Goal: Check status: Check status

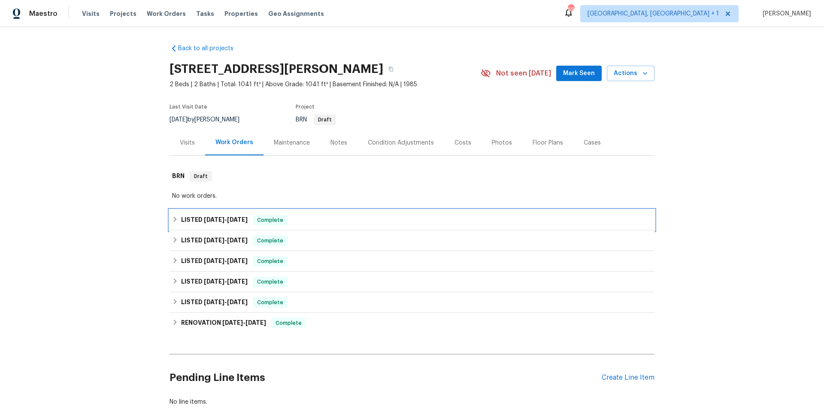
click at [342, 221] on div "LISTED 8/25/25 - 8/27/25 Complete" at bounding box center [412, 220] width 480 height 10
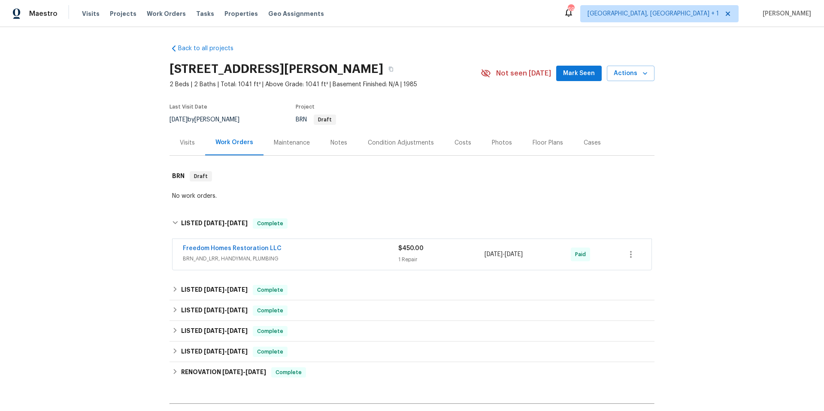
click at [364, 260] on span "BRN_AND_LRR, HANDYMAN, PLUMBING" at bounding box center [290, 258] width 215 height 9
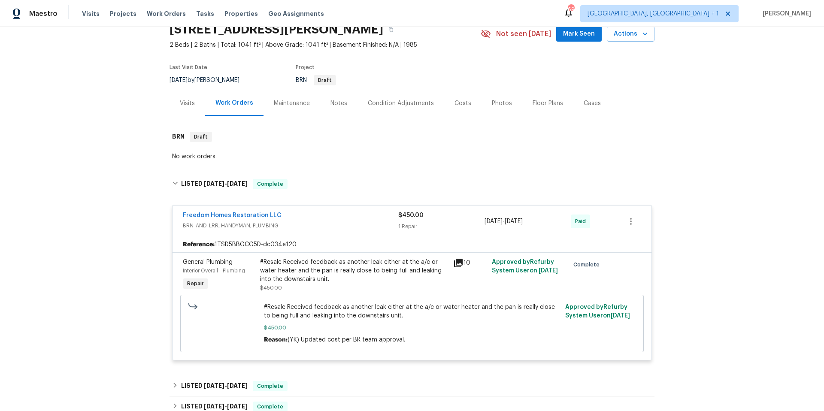
scroll to position [50, 0]
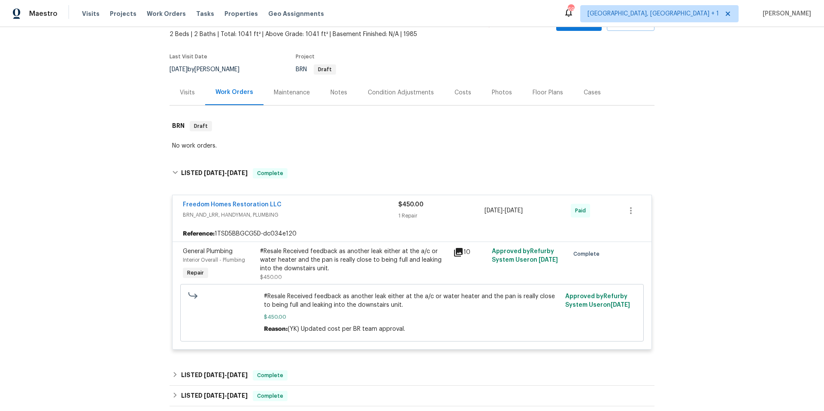
click at [293, 209] on div "Freedom Homes Restoration LLC" at bounding box center [290, 205] width 215 height 10
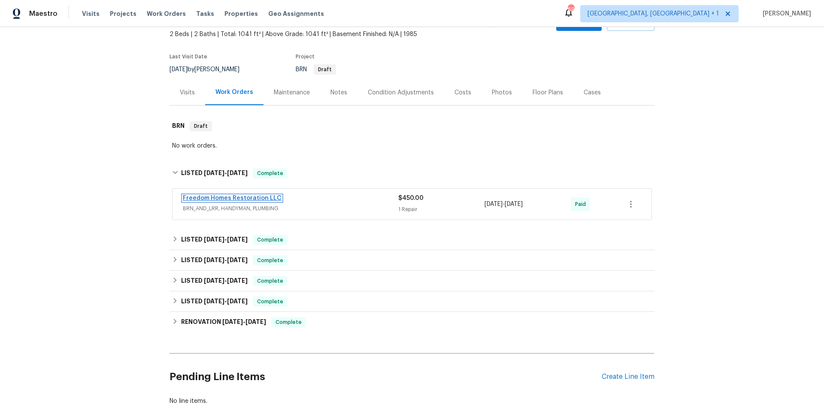
click at [231, 197] on link "Freedom Homes Restoration LLC" at bounding box center [232, 198] width 99 height 6
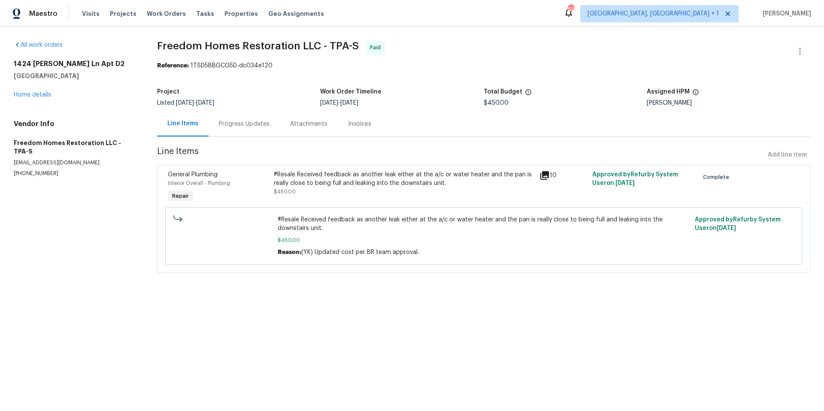
click at [256, 122] on div "Progress Updates" at bounding box center [244, 124] width 51 height 9
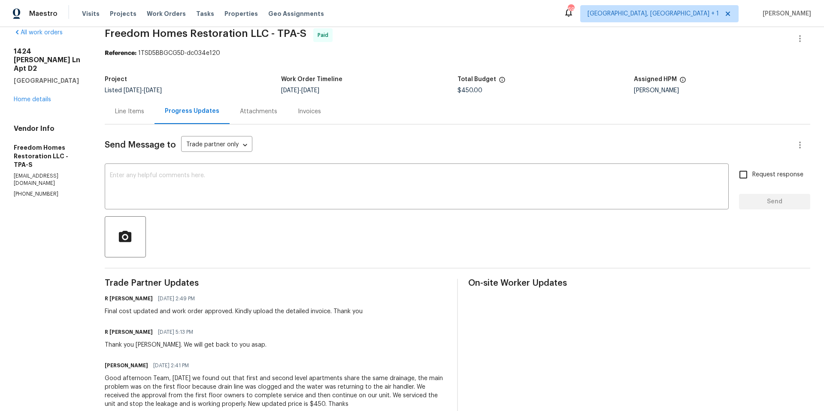
scroll to position [12, 0]
click at [120, 115] on div "Line Items" at bounding box center [129, 112] width 29 height 9
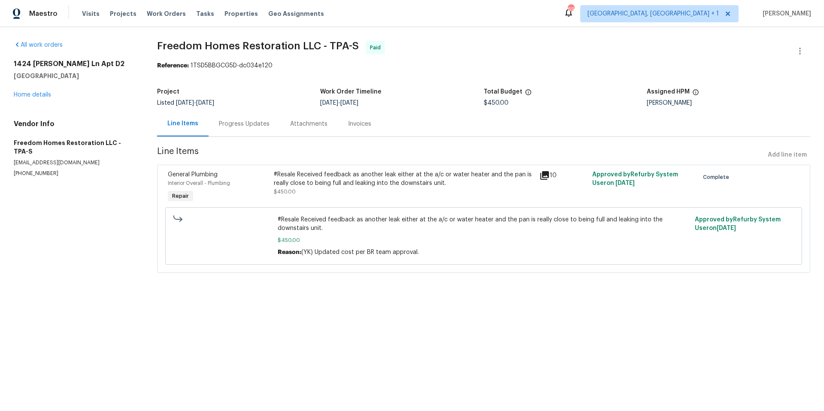
click at [541, 176] on icon at bounding box center [544, 175] width 9 height 9
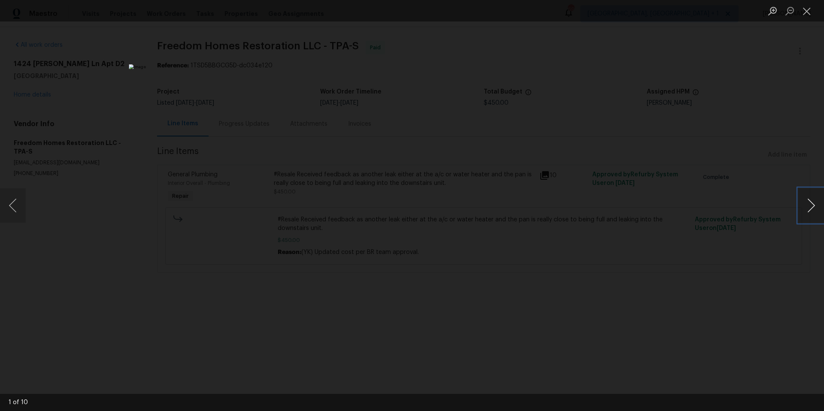
click at [808, 205] on button "Next image" at bounding box center [811, 205] width 26 height 34
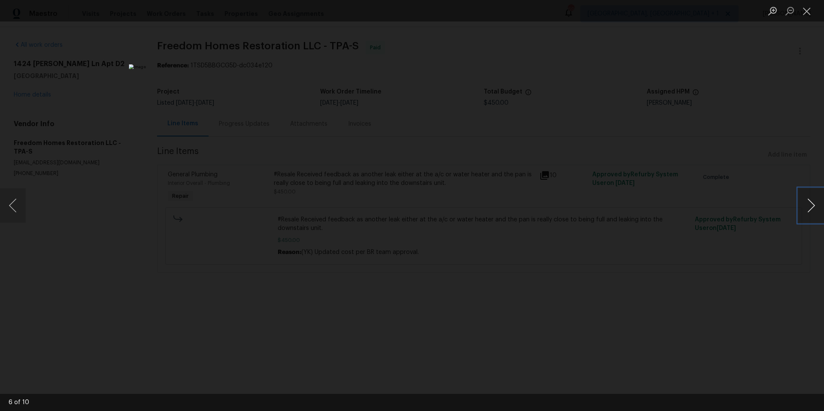
click at [808, 205] on button "Next image" at bounding box center [811, 205] width 26 height 34
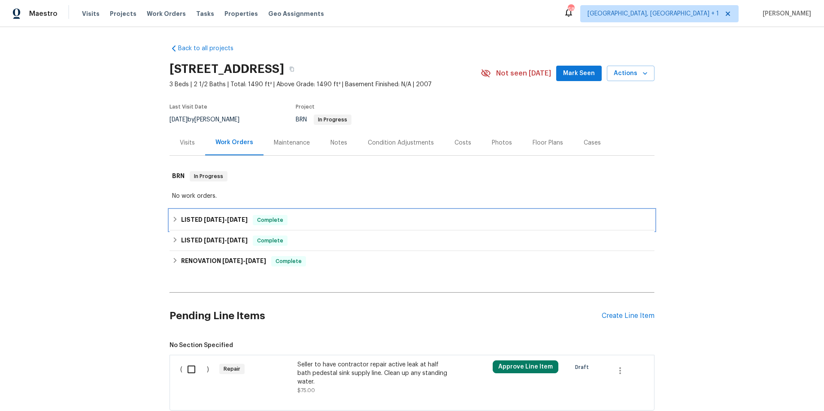
click at [344, 225] on div "LISTED 8/27/25 - 8/29/25 Complete" at bounding box center [411, 220] width 485 height 21
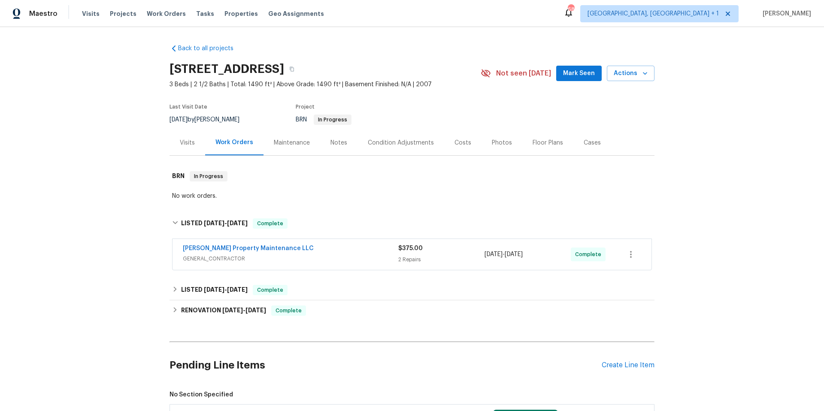
click at [359, 250] on div "[PERSON_NAME] Property Maintenance LLC" at bounding box center [290, 249] width 215 height 10
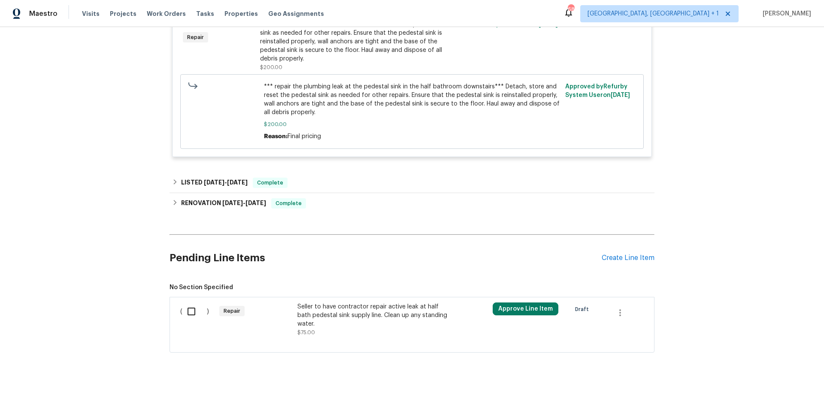
scroll to position [348, 0]
